Goal: Information Seeking & Learning: Learn about a topic

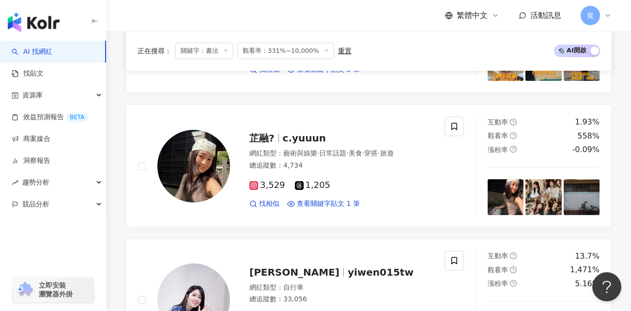
click at [193, 53] on span "關鍵字：書法" at bounding box center [204, 51] width 58 height 16
click at [225, 51] on line at bounding box center [226, 50] width 2 height 2
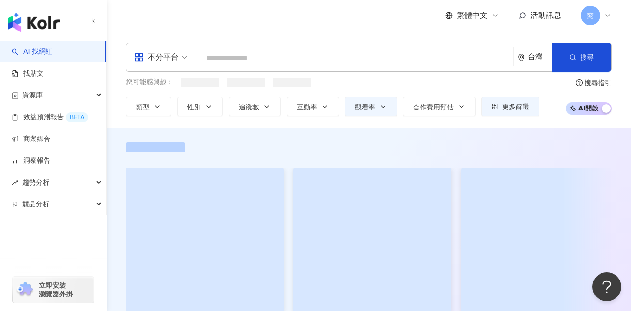
click at [225, 51] on input "search" at bounding box center [355, 58] width 309 height 18
click at [215, 57] on input "search" at bounding box center [355, 58] width 309 height 18
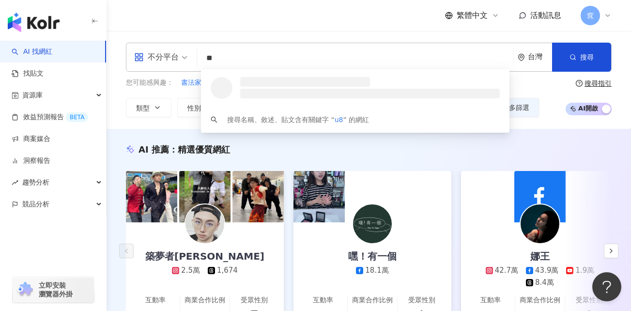
type input "*"
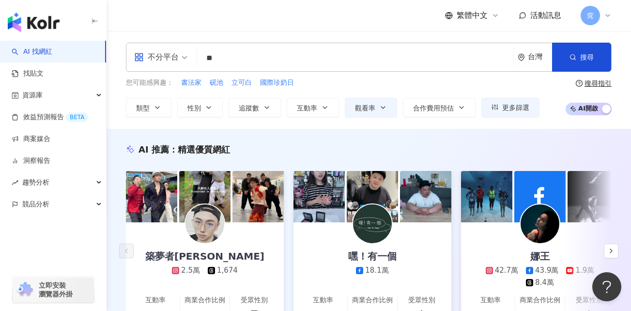
type input "*"
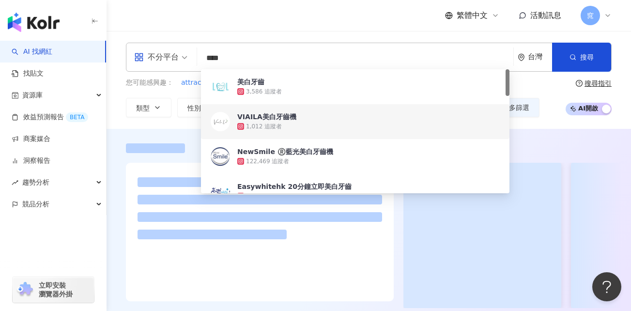
click at [116, 120] on div "不分平台 美白牙齒 **** 台灣 搜尋 b7e31b78-dc6e-4a9f-b0d8-007a7e1edcab 483c9973-aac4-4862-bf…" at bounding box center [369, 80] width 525 height 98
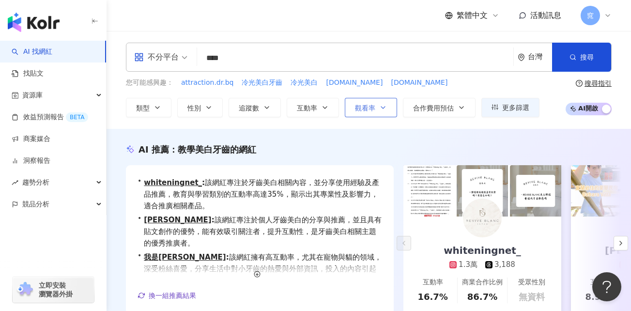
click at [369, 109] on span "觀看率" at bounding box center [365, 108] width 20 height 8
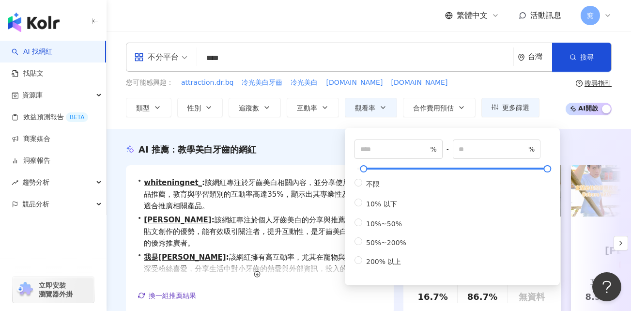
click at [322, 124] on div "不分平台 **** 台灣 搜尋 b7e31b78-dc6e-4a9f-b0d8-007a7e1edcab 483c9973-aac4-4862-bf39-1e…" at bounding box center [369, 80] width 525 height 98
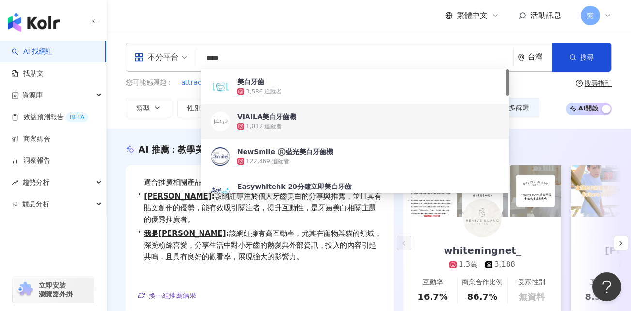
drag, startPoint x: 255, startPoint y: 61, endPoint x: 206, endPoint y: 57, distance: 49.6
click at [206, 57] on input "****" at bounding box center [355, 58] width 309 height 18
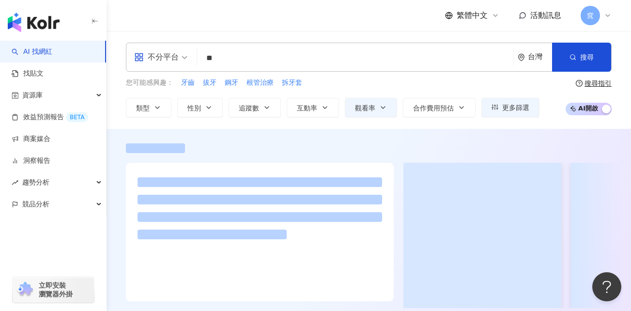
click at [122, 125] on div "不分平台 牙套 ** 台灣 搜尋 599af62f-bcb1-4f88-a2f3-deb6b074cd49 8f015673-4eed-4505-bbca-4…" at bounding box center [369, 80] width 525 height 98
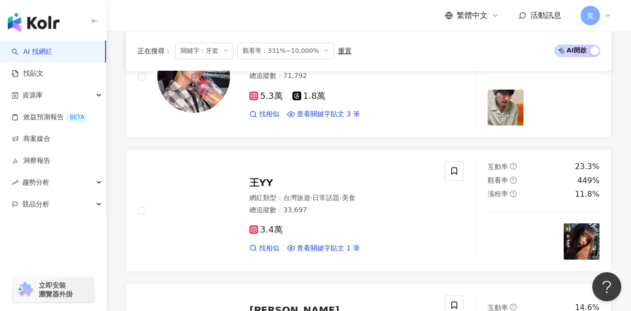
scroll to position [678, 0]
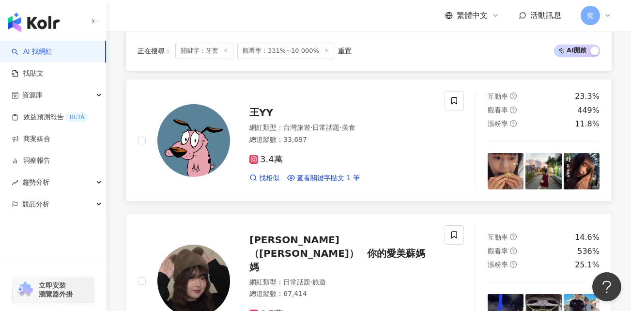
click at [262, 107] on span "王YY" at bounding box center [261, 113] width 24 height 12
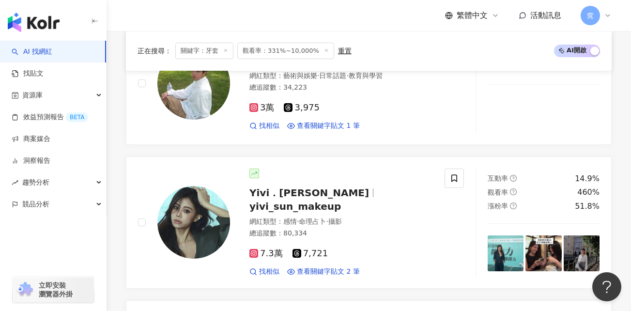
scroll to position [1017, 0]
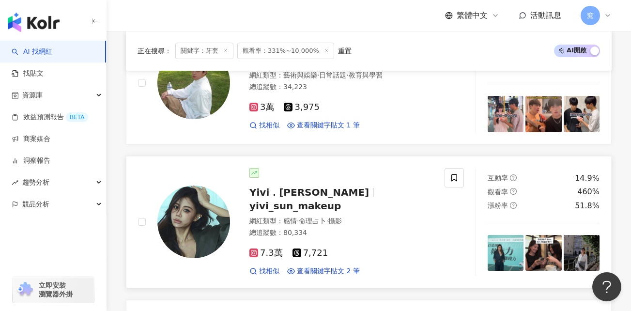
click at [301, 186] on span "Yivi．吉妃" at bounding box center [313, 192] width 128 height 12
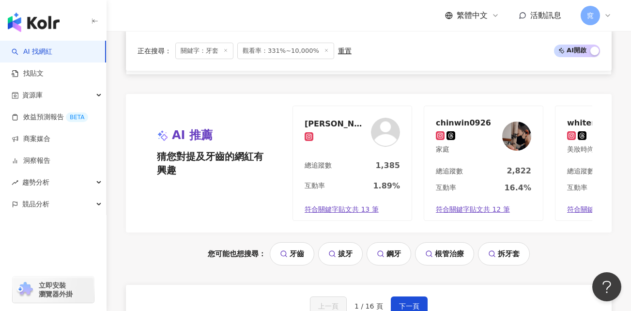
scroll to position [1889, 0]
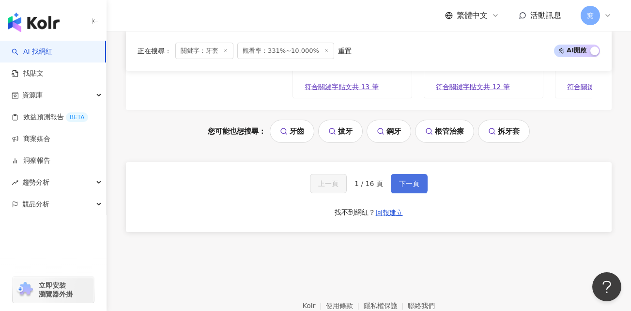
click at [404, 180] on span "下一頁" at bounding box center [409, 184] width 20 height 8
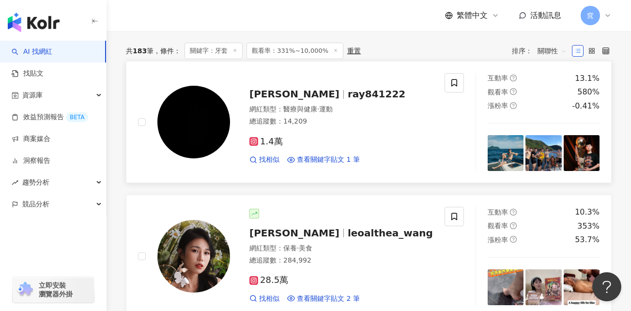
scroll to position [0, 0]
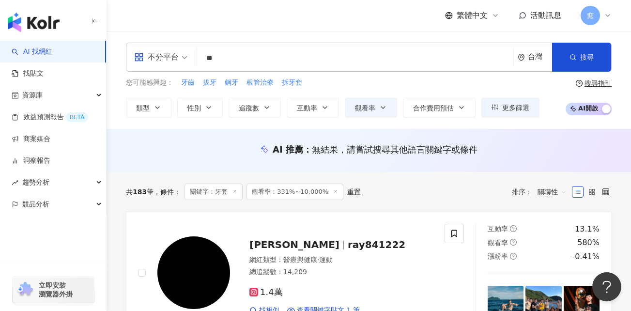
click at [266, 59] on input "**" at bounding box center [355, 58] width 309 height 18
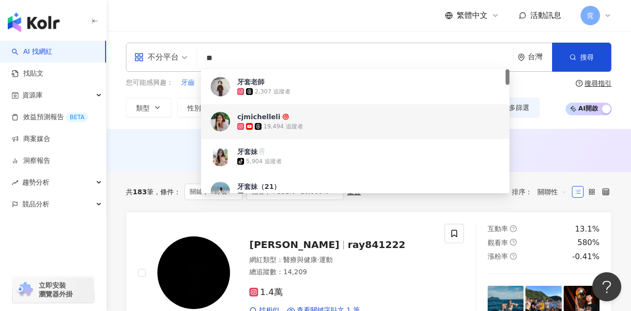
type input "*"
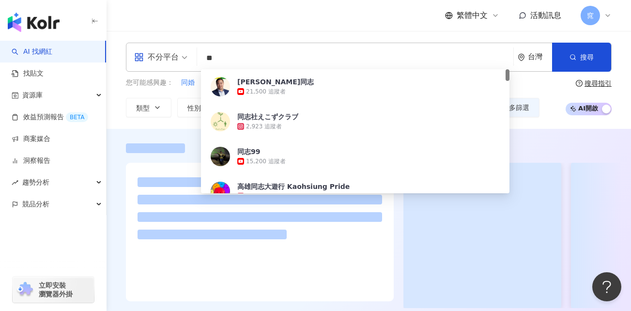
click at [399, 233] on div at bounding box center [369, 235] width 486 height 145
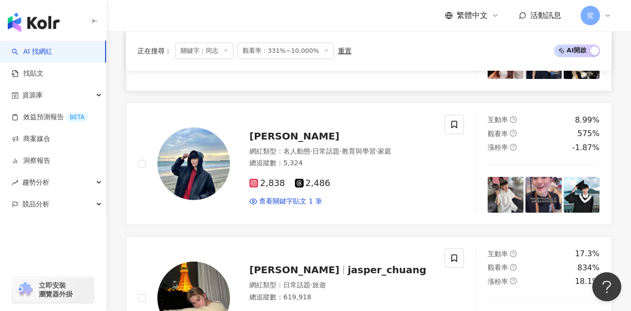
scroll to position [379, 0]
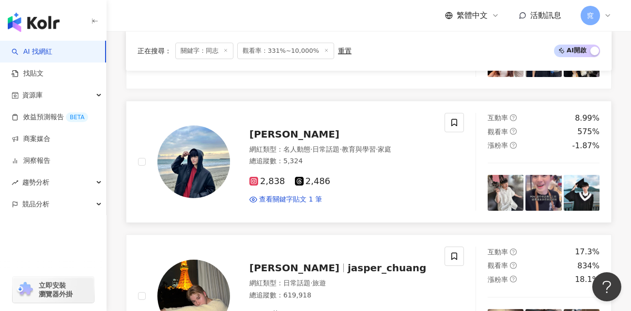
click at [262, 136] on span "旭旭" at bounding box center [294, 134] width 90 height 12
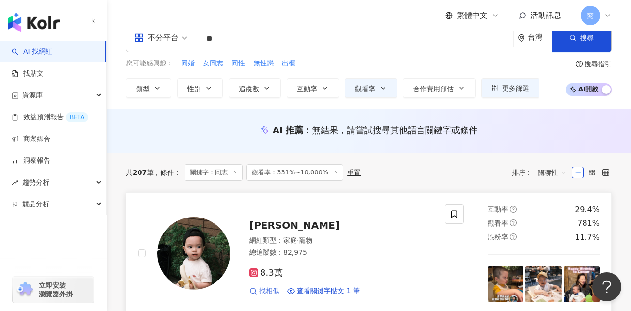
scroll to position [0, 0]
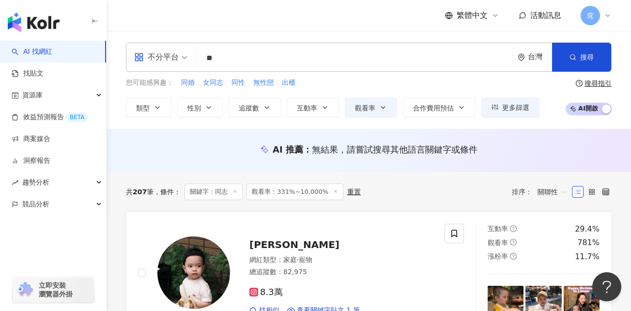
click at [227, 59] on input "**" at bounding box center [355, 58] width 309 height 18
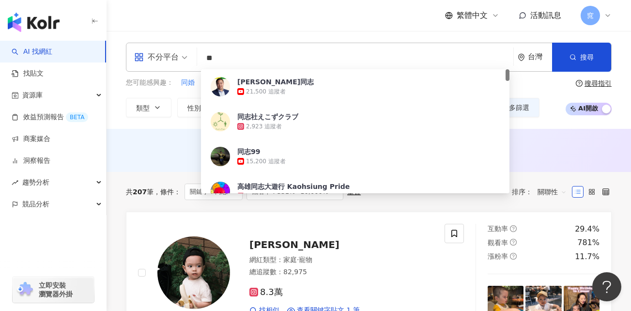
drag, startPoint x: 227, startPoint y: 57, endPoint x: 194, endPoint y: 58, distance: 32.5
click at [194, 58] on div "不分平台 ** 台灣 搜尋 d4a0d479-01d8-4bab-b9f2-28598889454f 阿强同志 21,500 追蹤者 同志社えこずクラブ …" at bounding box center [369, 57] width 486 height 29
paste input "**********"
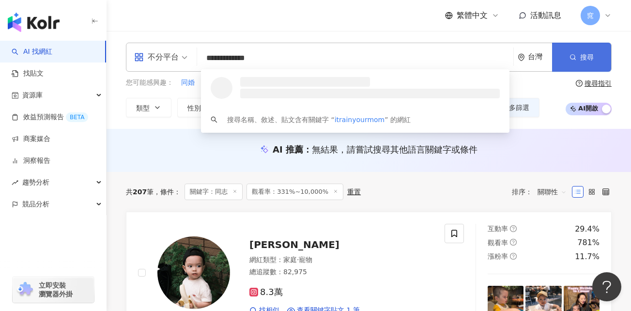
click at [583, 61] on span "搜尋" at bounding box center [587, 57] width 14 height 8
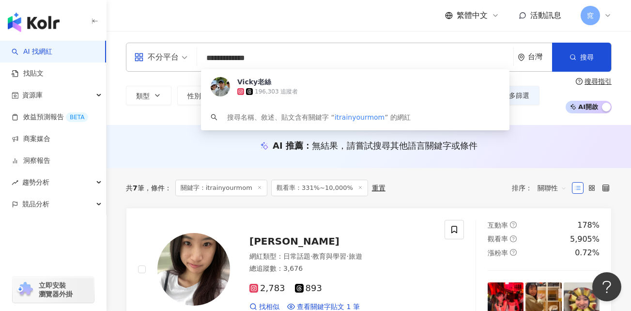
drag, startPoint x: 281, startPoint y: 60, endPoint x: 203, endPoint y: 58, distance: 78.5
click at [203, 58] on input "**********" at bounding box center [355, 58] width 309 height 18
type input "*"
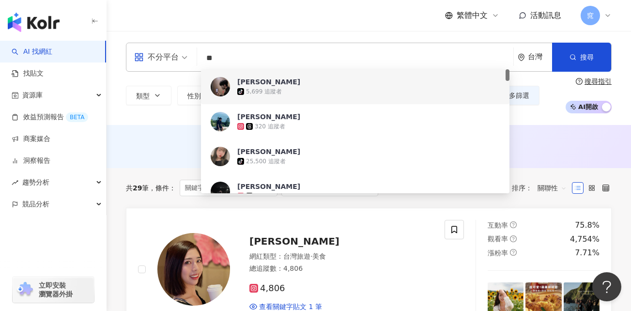
click at [208, 61] on input "**" at bounding box center [355, 58] width 309 height 18
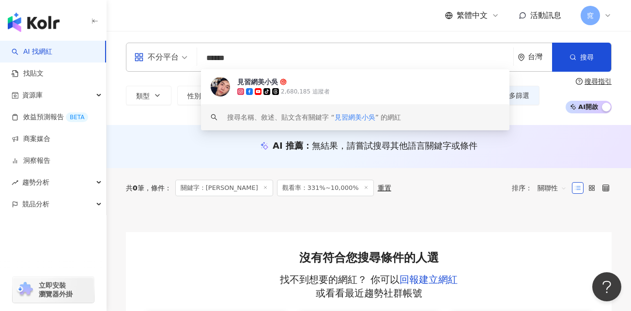
type input "******"
click at [205, 158] on div "AI 推薦 ： 無結果，請嘗試搜尋其他語言關鍵字或條件" at bounding box center [369, 146] width 525 height 43
click at [265, 59] on input "******" at bounding box center [355, 58] width 309 height 18
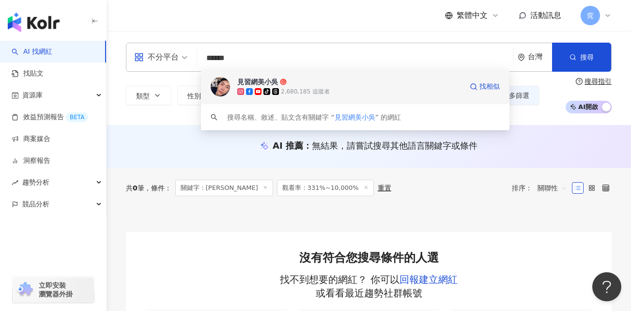
click at [256, 82] on div "見習網美小吳" at bounding box center [257, 82] width 41 height 10
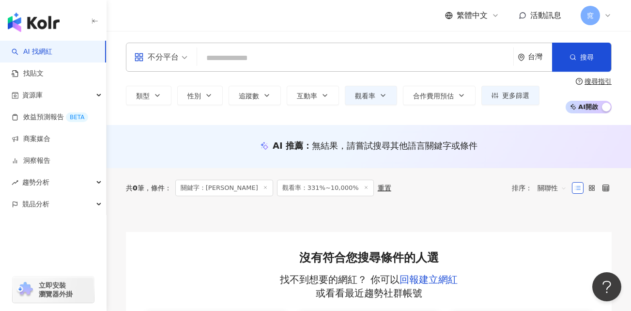
click at [595, 17] on span "窕" at bounding box center [590, 15] width 19 height 19
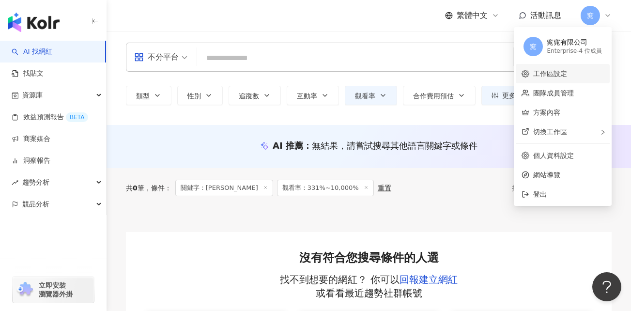
click at [561, 77] on link "工作區設定" at bounding box center [550, 74] width 34 height 8
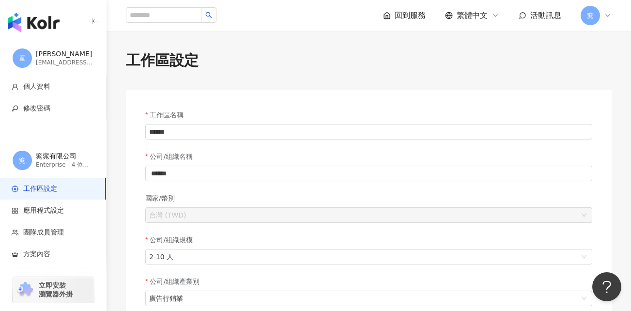
click at [589, 14] on span "窕" at bounding box center [590, 15] width 7 height 11
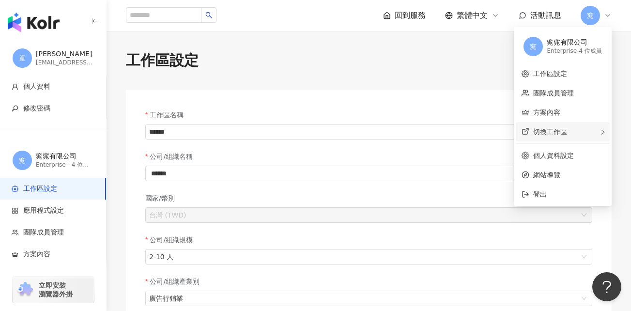
click at [557, 134] on span "切換工作區" at bounding box center [550, 132] width 34 height 8
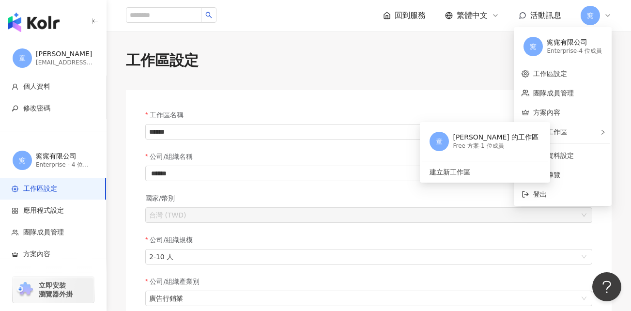
click at [40, 22] on img "button" at bounding box center [34, 22] width 52 height 19
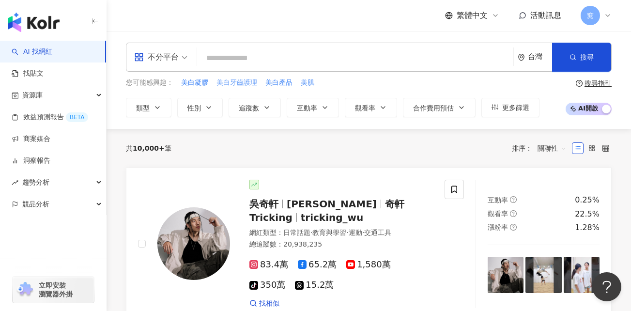
click at [242, 83] on span "美白牙齒護理" at bounding box center [237, 83] width 41 height 10
type input "******"
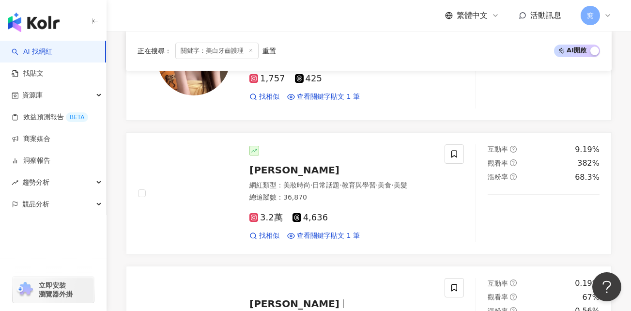
scroll to position [878, 0]
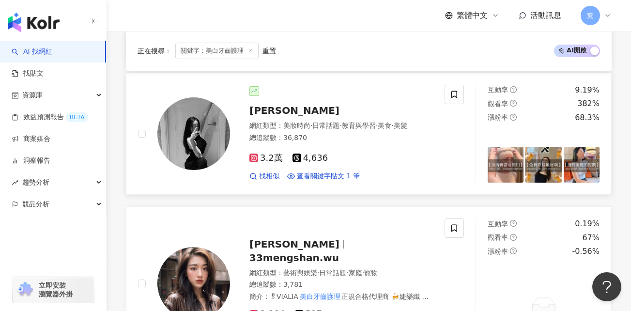
click at [276, 106] on span "[PERSON_NAME]" at bounding box center [294, 111] width 90 height 12
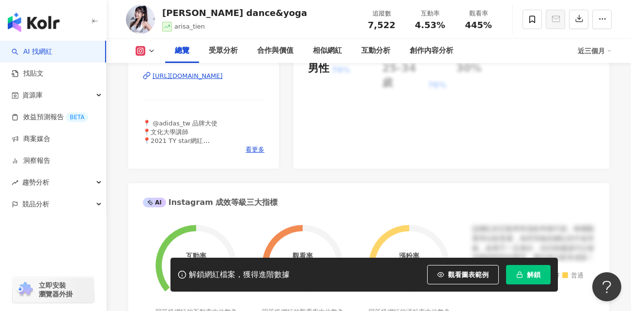
scroll to position [145, 0]
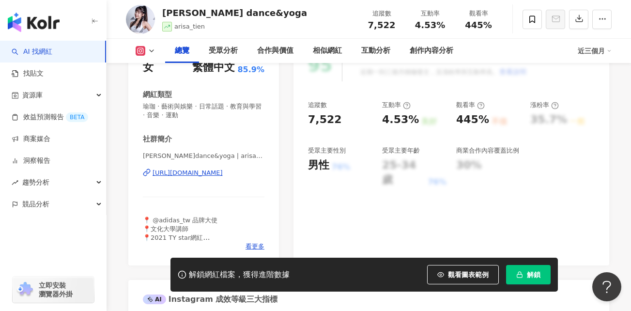
click at [223, 172] on div "https://www.instagram.com/arisa_tien/" at bounding box center [188, 173] width 70 height 9
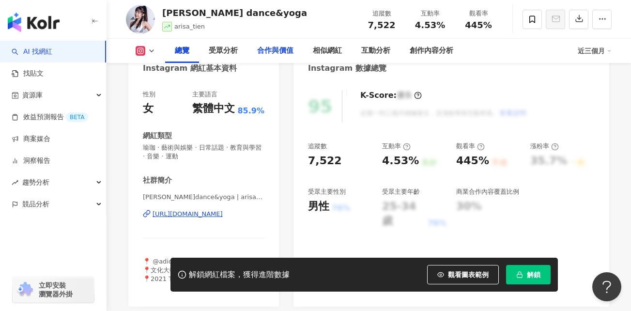
scroll to position [0, 0]
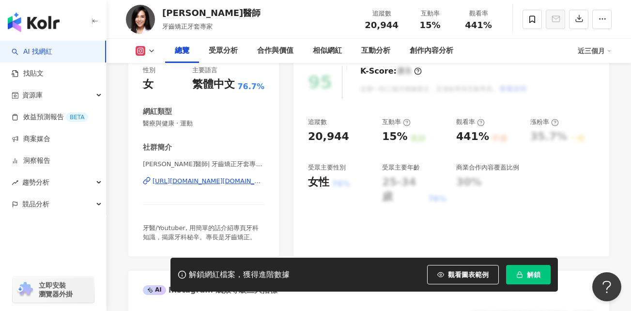
scroll to position [145, 0]
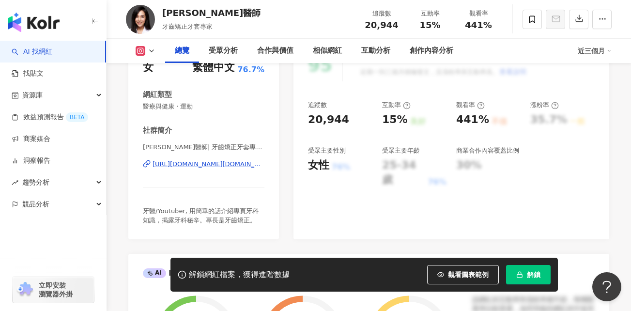
click at [233, 162] on div "https://www.instagram.com/dr.lin_yu_chin/" at bounding box center [209, 164] width 112 height 9
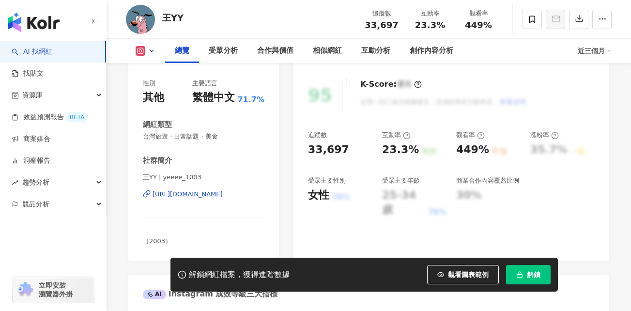
scroll to position [145, 0]
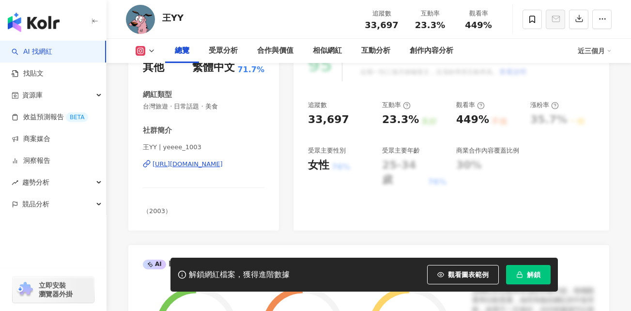
click at [223, 163] on div "https://www.instagram.com/yeeee_1003/" at bounding box center [188, 164] width 70 height 9
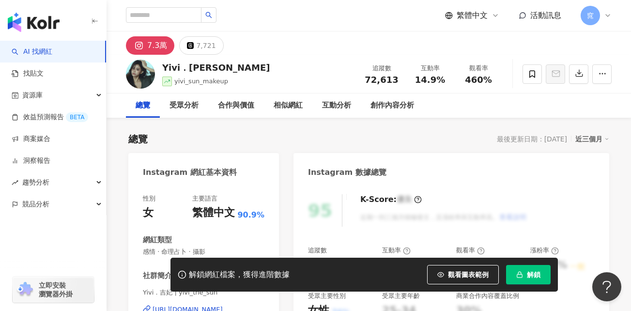
scroll to position [97, 0]
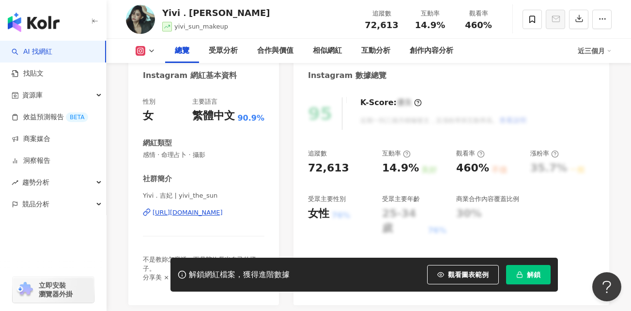
click at [223, 214] on div "https://www.instagram.com/yivi_the_sun/" at bounding box center [188, 212] width 70 height 9
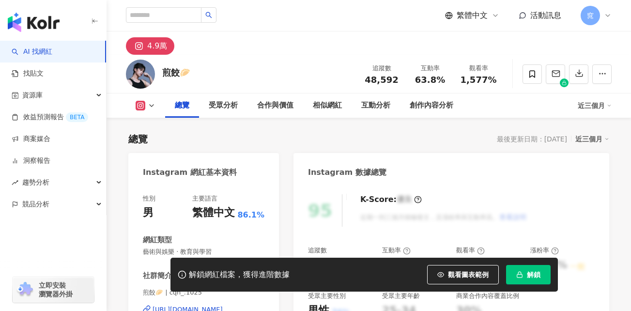
scroll to position [97, 0]
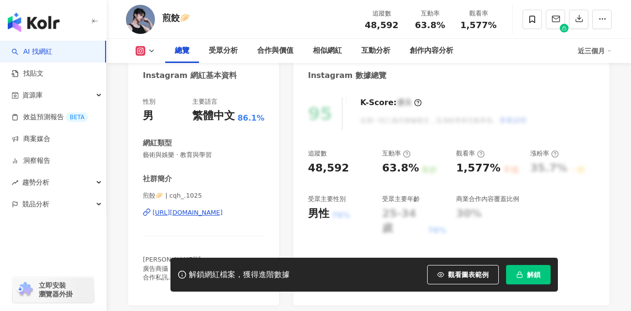
click at [223, 214] on div "[URL][DOMAIN_NAME]" at bounding box center [188, 212] width 70 height 9
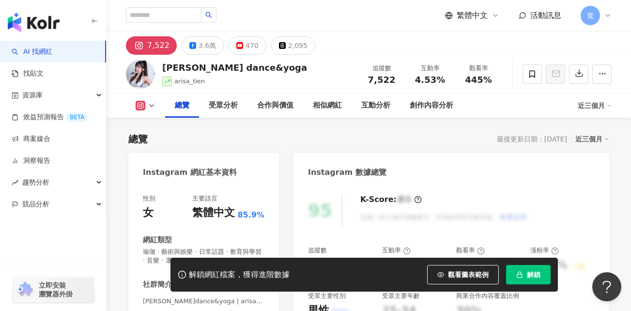
scroll to position [48, 0]
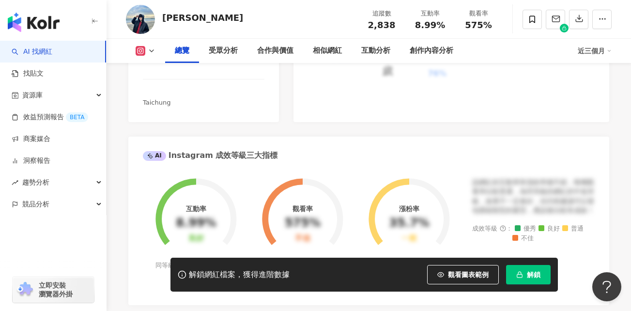
scroll to position [194, 0]
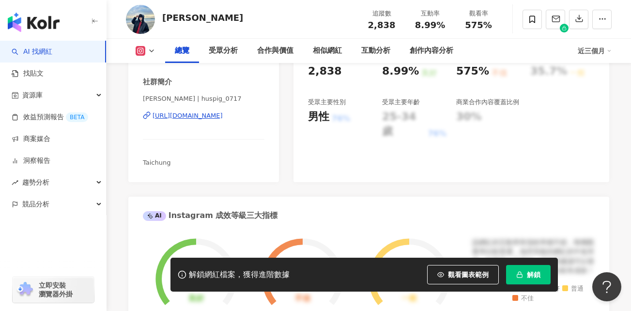
click at [197, 120] on div "https://www.instagram.com/huspig_0717/" at bounding box center [188, 115] width 70 height 9
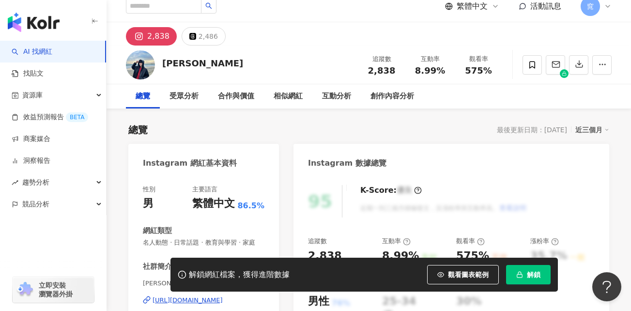
scroll to position [0, 0]
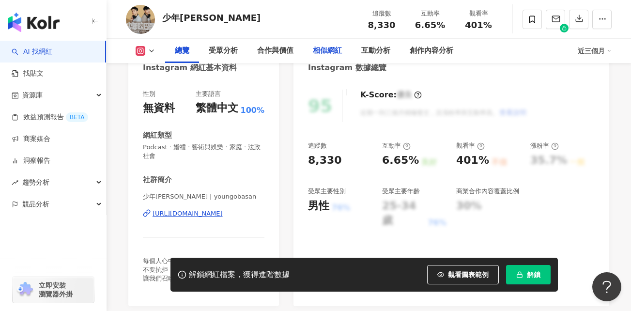
scroll to position [145, 0]
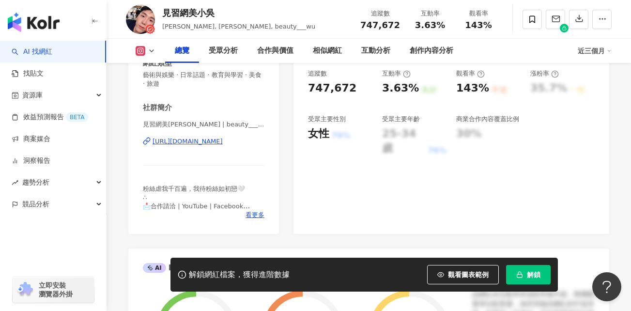
scroll to position [194, 0]
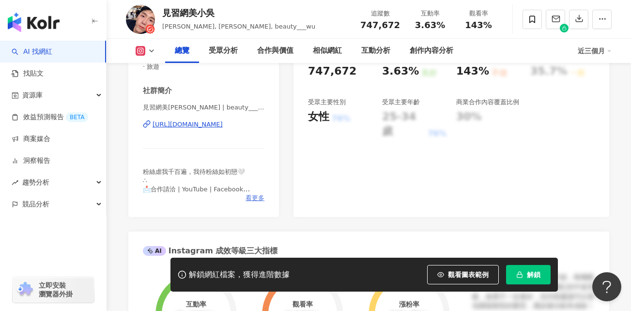
click at [259, 199] on span "看更多" at bounding box center [255, 198] width 19 height 9
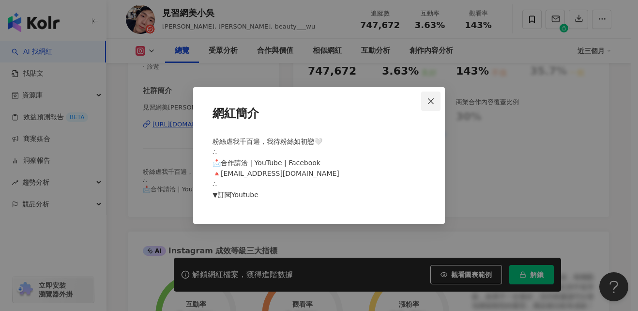
click at [431, 96] on button "Close" at bounding box center [430, 101] width 19 height 19
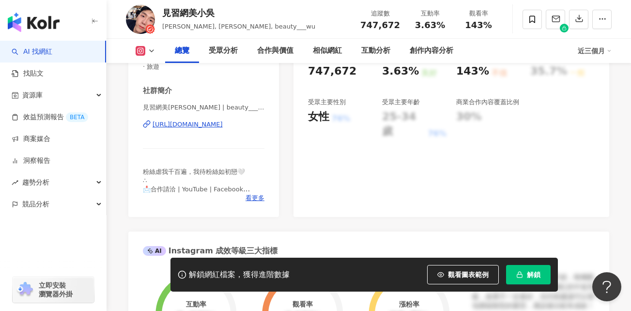
click at [200, 124] on div "https://www.instagram.com/beauty___wu/" at bounding box center [188, 124] width 70 height 9
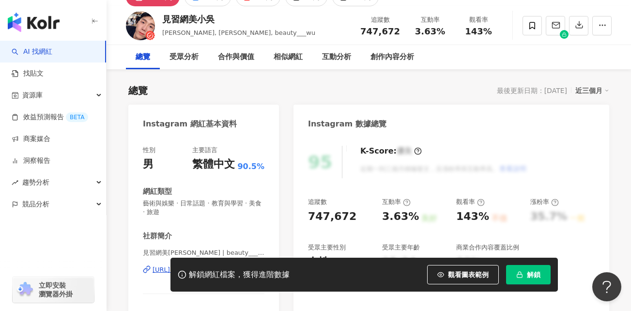
scroll to position [0, 0]
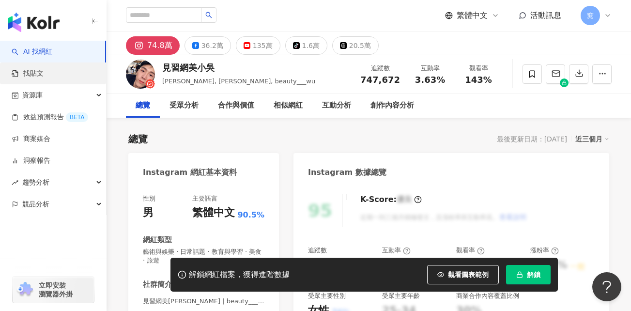
click at [44, 78] on link "找貼文" at bounding box center [28, 74] width 32 height 10
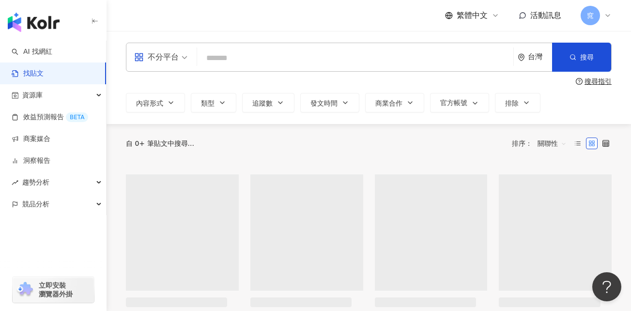
click at [269, 61] on input "search" at bounding box center [355, 57] width 309 height 21
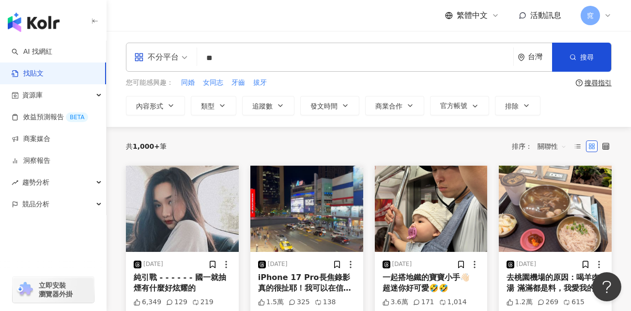
type input "*"
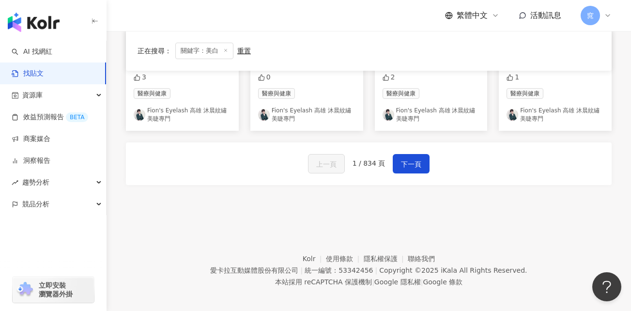
scroll to position [630, 0]
click at [414, 161] on span "下一頁" at bounding box center [411, 163] width 20 height 12
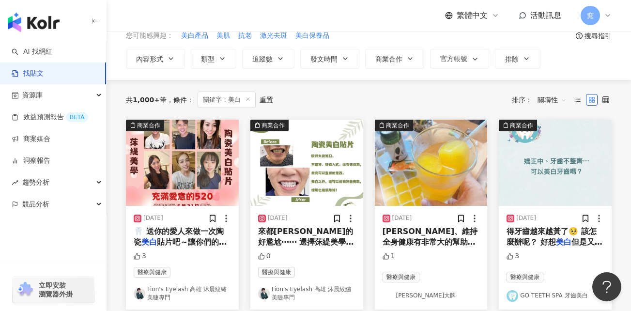
scroll to position [0, 0]
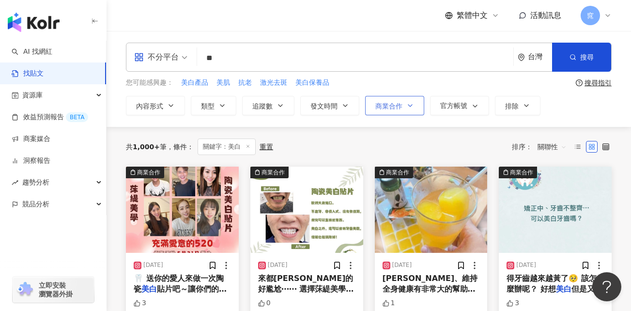
click at [389, 109] on span "商業合作" at bounding box center [388, 106] width 27 height 8
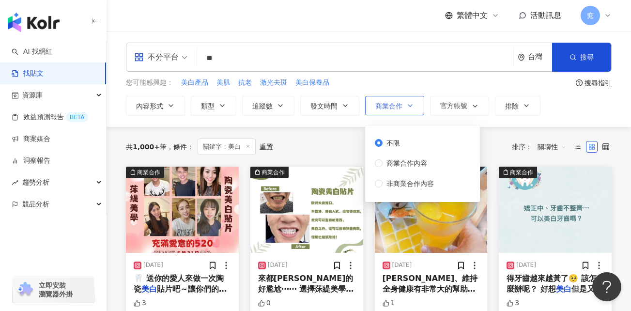
click at [389, 109] on span "商業合作" at bounding box center [388, 106] width 27 height 8
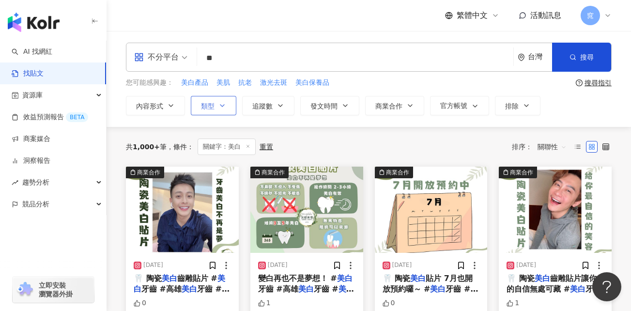
click at [207, 107] on span "類型" at bounding box center [208, 106] width 14 height 8
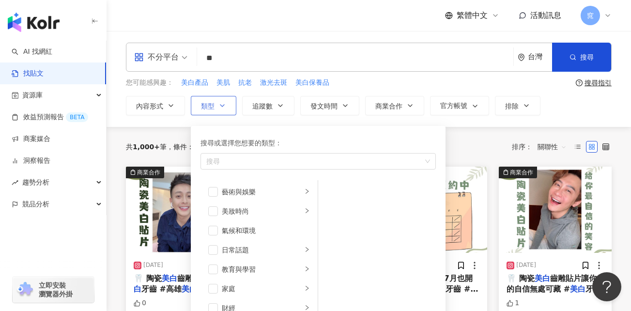
click at [207, 107] on span "類型" at bounding box center [208, 106] width 14 height 8
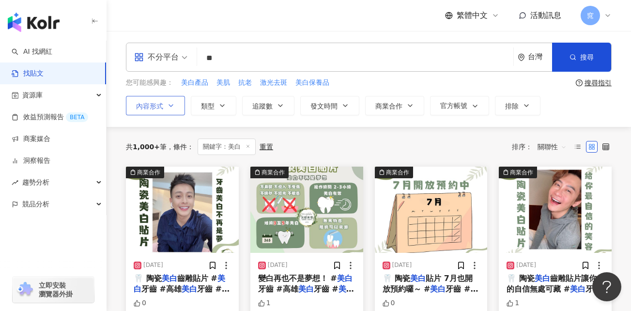
click at [160, 108] on span "內容形式" at bounding box center [149, 106] width 27 height 8
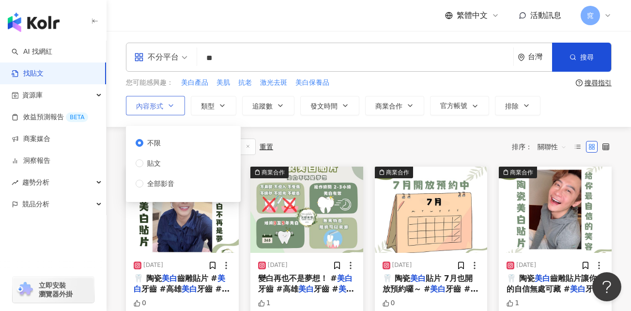
click at [160, 108] on span "內容形式" at bounding box center [149, 106] width 27 height 8
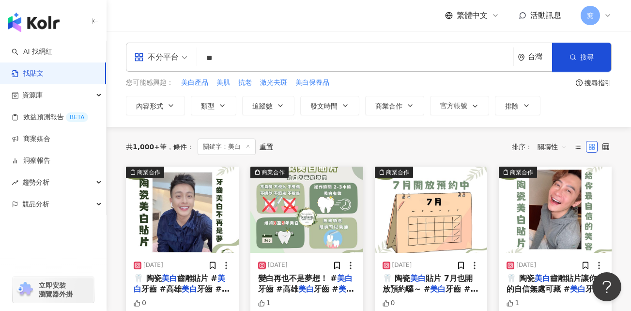
click at [242, 62] on input "**" at bounding box center [355, 57] width 309 height 21
type input "***"
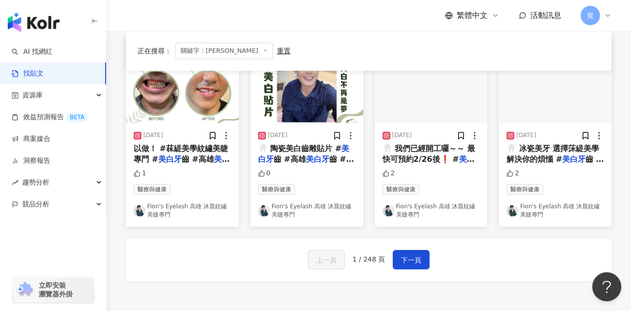
scroll to position [581, 0]
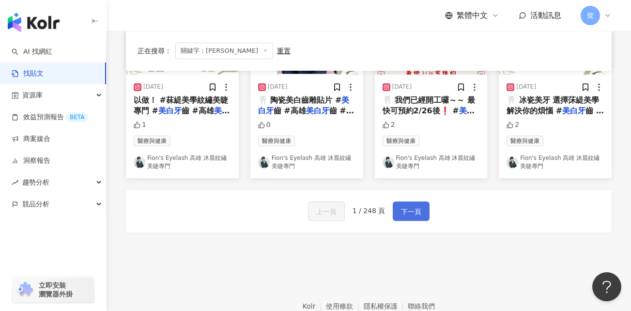
click at [397, 211] on button "下一頁" at bounding box center [411, 211] width 37 height 19
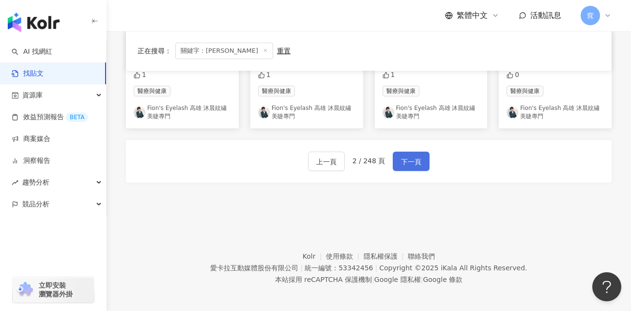
scroll to position [635, 0]
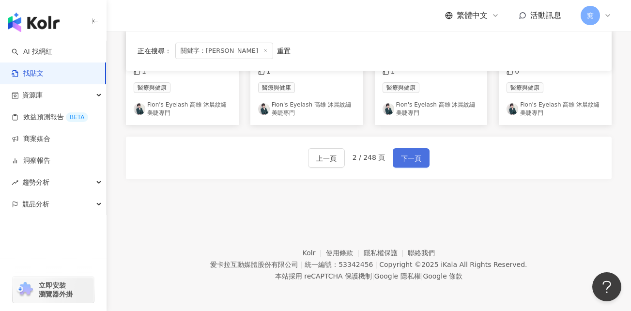
click at [404, 166] on button "下一頁" at bounding box center [411, 157] width 37 height 19
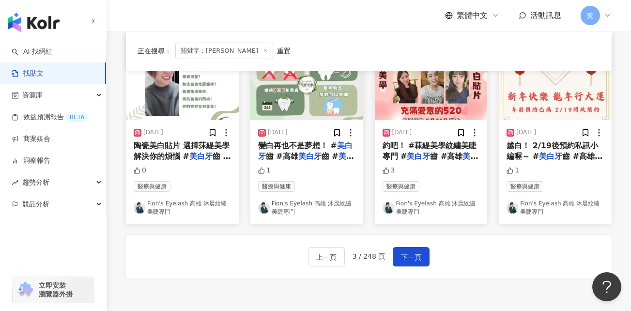
scroll to position [538, 0]
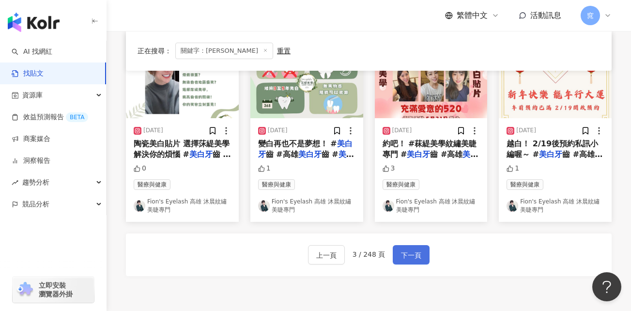
click at [405, 259] on span "下一頁" at bounding box center [411, 255] width 20 height 12
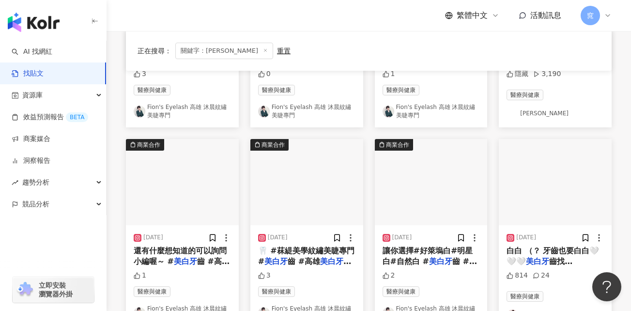
scroll to position [489, 0]
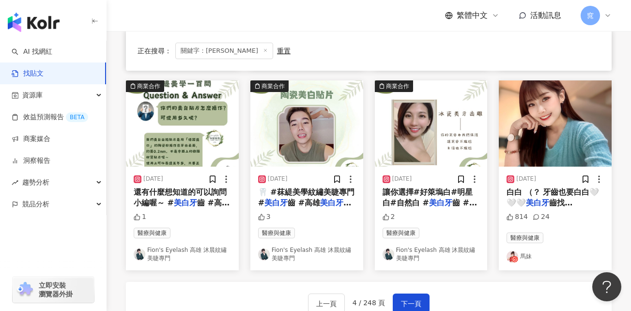
drag, startPoint x: 553, startPoint y: 197, endPoint x: 562, endPoint y: 208, distance: 15.1
click at [562, 208] on span "齒找 @nanali816 @a" at bounding box center [540, 208] width 66 height 20
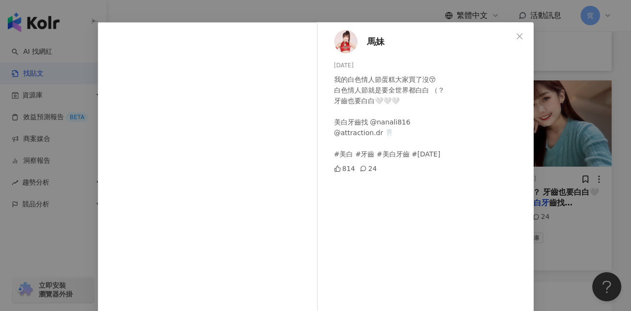
scroll to position [0, 0]
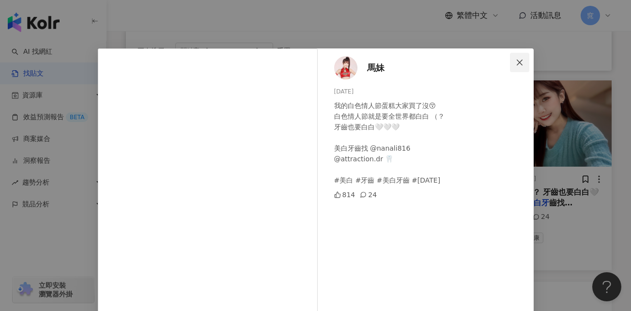
click at [516, 60] on icon "close" at bounding box center [520, 63] width 8 height 8
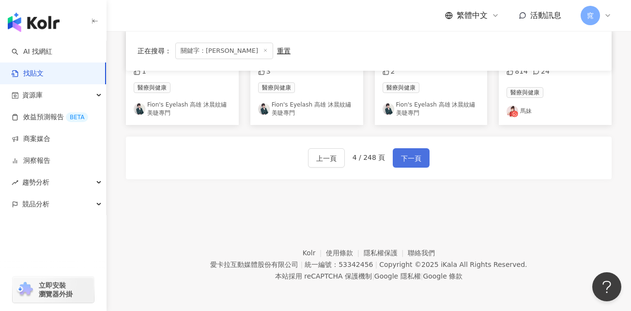
drag, startPoint x: 407, startPoint y: 156, endPoint x: 408, endPoint y: 150, distance: 6.0
click at [407, 156] on span "下一頁" at bounding box center [411, 159] width 20 height 12
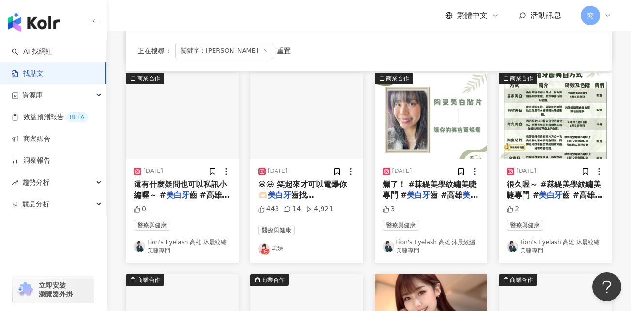
scroll to position [247, 0]
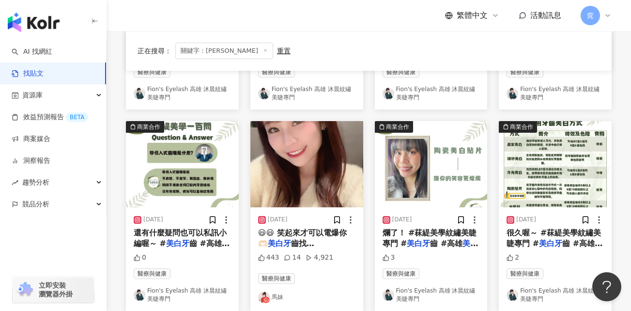
click at [313, 158] on img "button" at bounding box center [306, 164] width 113 height 86
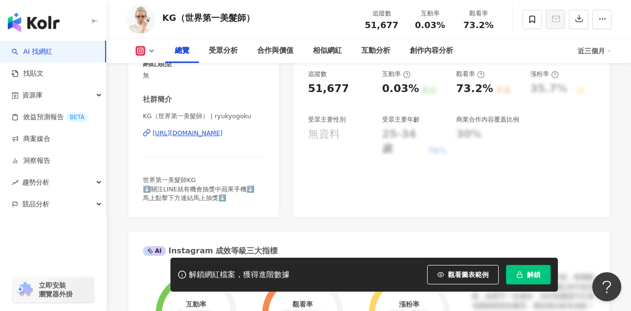
scroll to position [145, 0]
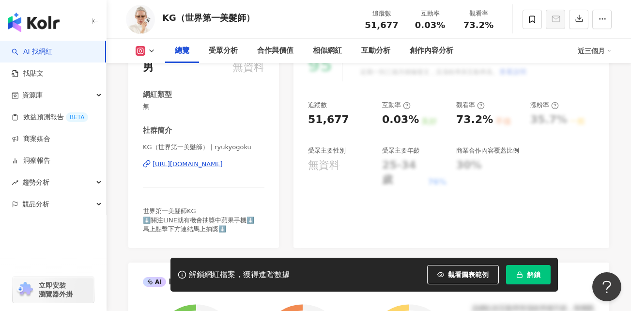
click at [210, 165] on div "https://www.instagram.com/ryukyogoku/" at bounding box center [188, 164] width 70 height 9
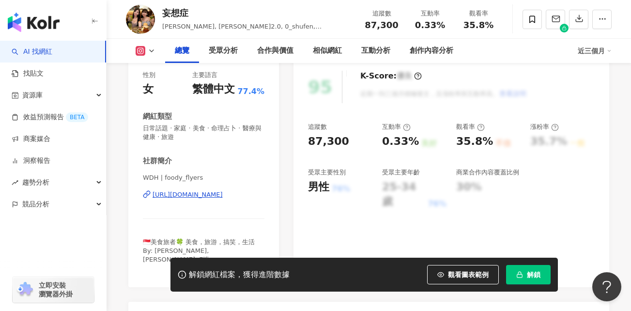
scroll to position [145, 0]
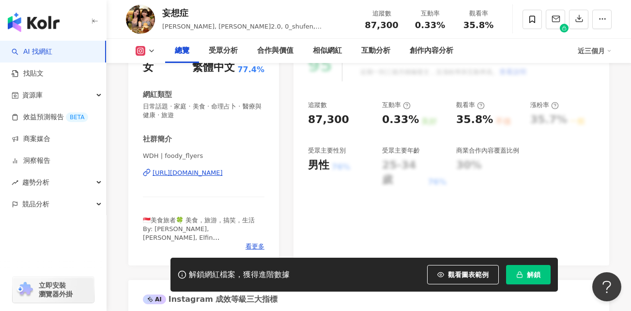
click at [223, 173] on div "[URL][DOMAIN_NAME]" at bounding box center [188, 173] width 70 height 9
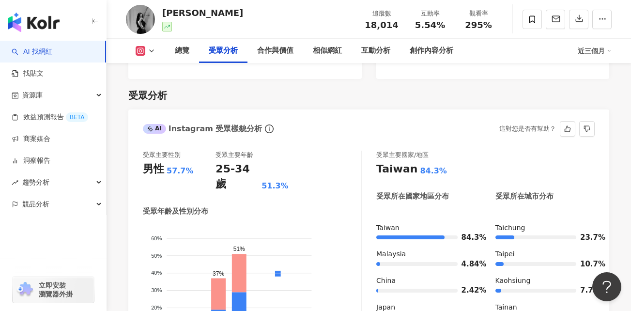
scroll to position [1017, 0]
